Goal: Information Seeking & Learning: Learn about a topic

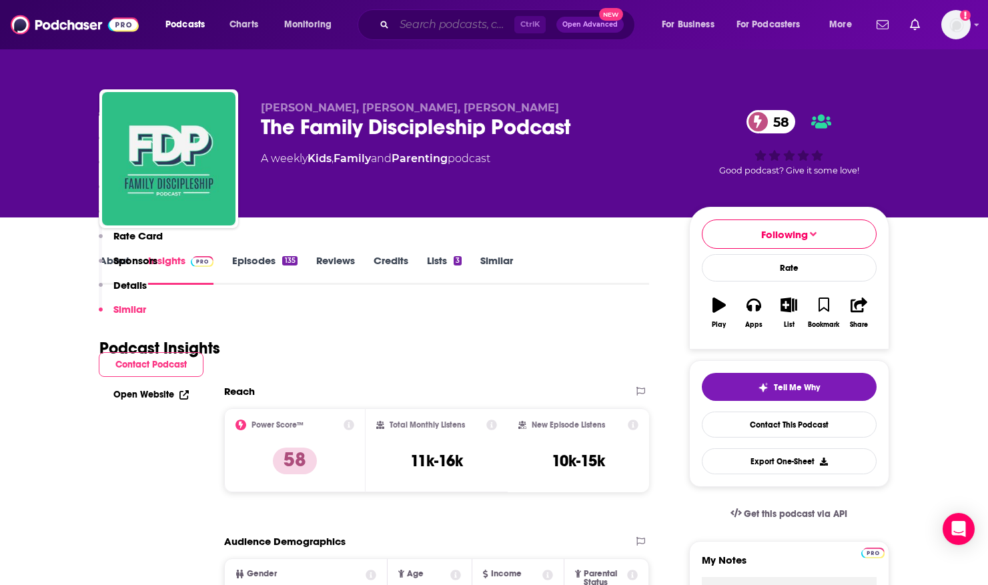
click at [447, 29] on input "Search podcasts, credits, & more..." at bounding box center [454, 24] width 120 height 21
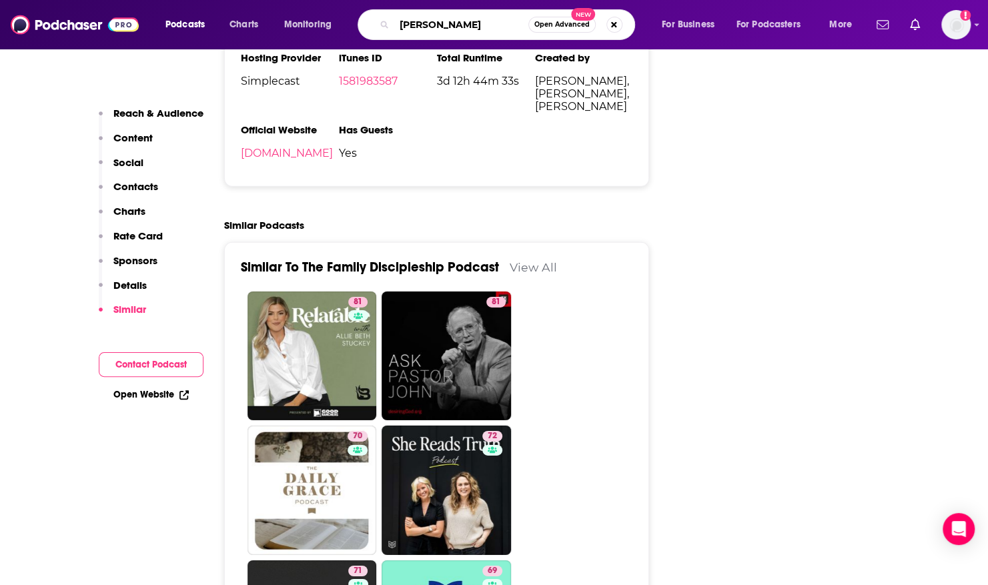
type input "[PERSON_NAME]"
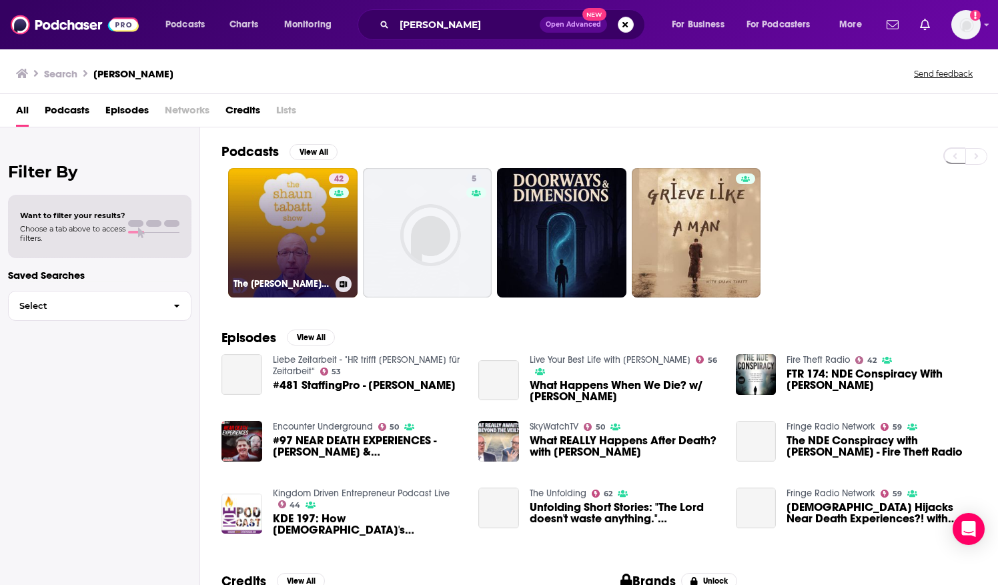
click at [268, 215] on link "42 The [PERSON_NAME] Show" at bounding box center [292, 232] width 129 height 129
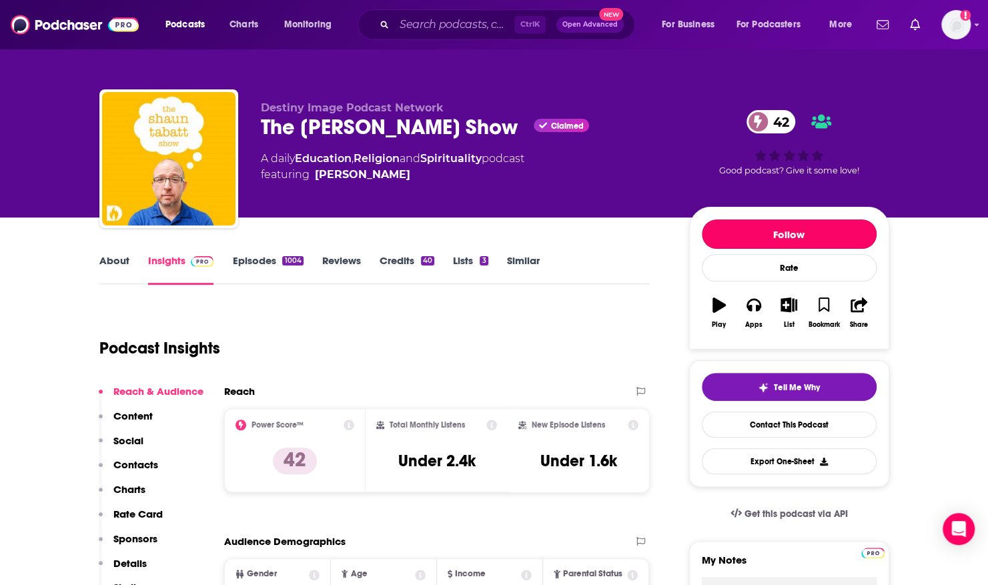
click at [730, 227] on button "Follow" at bounding box center [789, 233] width 175 height 29
click at [108, 257] on link "About" at bounding box center [114, 269] width 30 height 31
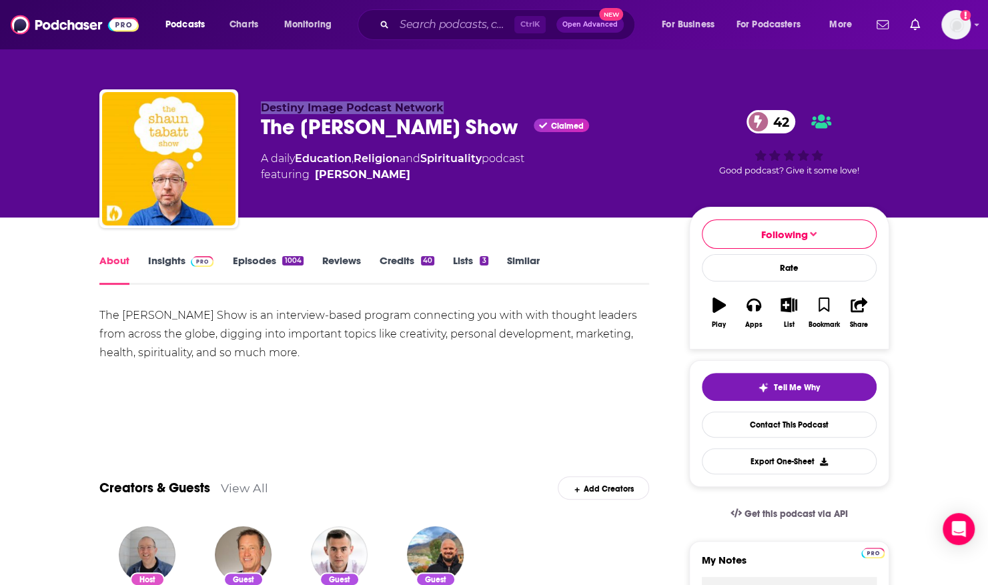
drag, startPoint x: 263, startPoint y: 108, endPoint x: 441, endPoint y: 107, distance: 178.1
click at [441, 107] on p "Destiny Image Podcast Network" at bounding box center [464, 107] width 407 height 13
copy span "Destiny Image Podcast Network"
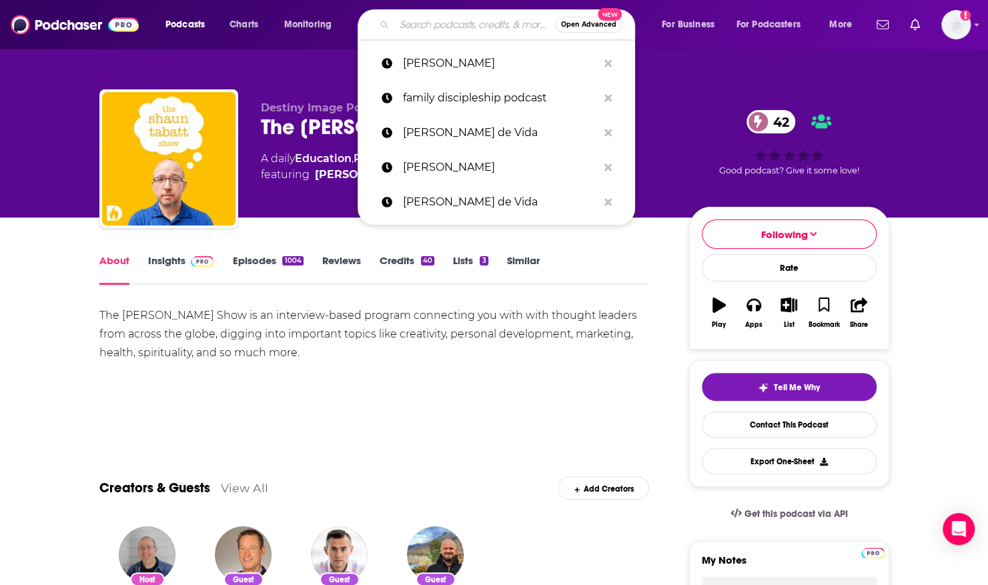
click at [411, 27] on input "Search podcasts, credits, & more..." at bounding box center [474, 24] width 161 height 21
paste input "Destiny Image Podcast Network"
type input "Destiny Image Podcast Network"
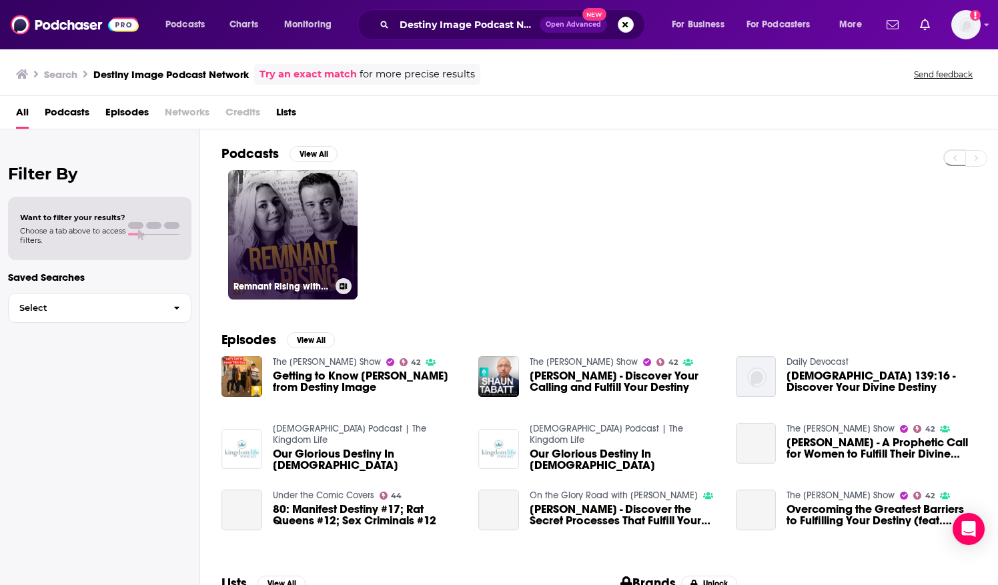
click at [288, 201] on link "Remnant Rising with [PERSON_NAME] and [PERSON_NAME]" at bounding box center [292, 234] width 129 height 129
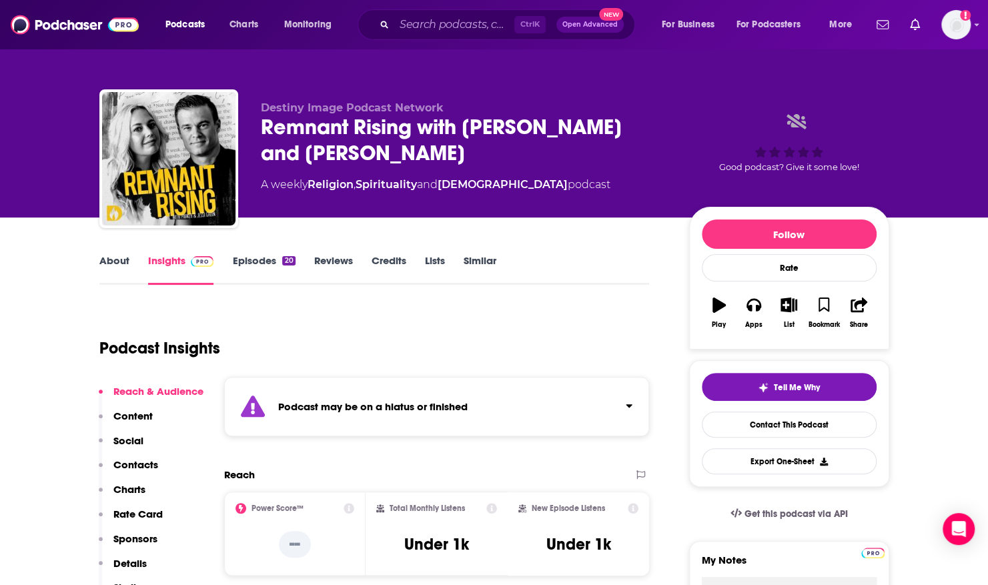
click at [113, 261] on link "About" at bounding box center [114, 269] width 30 height 31
